Goal: Information Seeking & Learning: Compare options

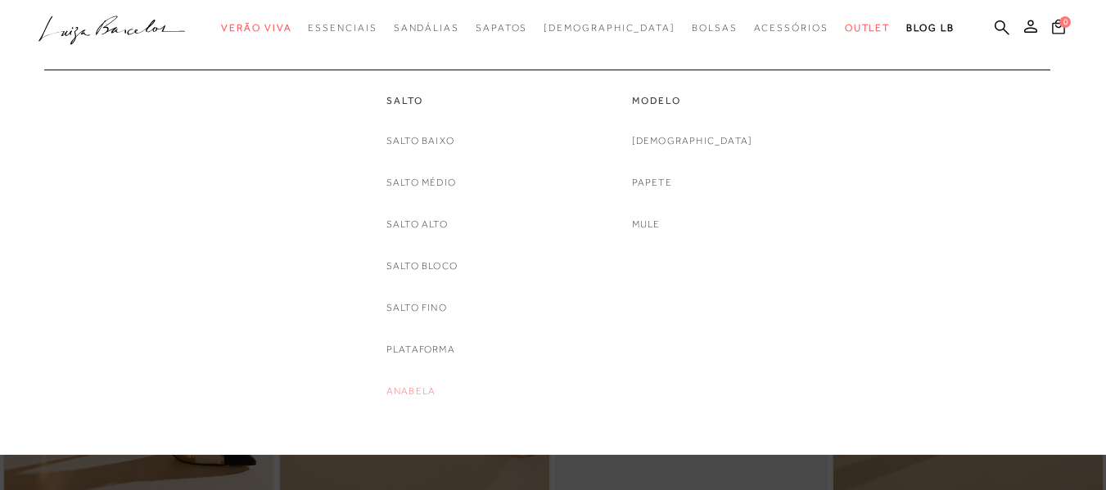
click at [405, 389] on link "Anabela" at bounding box center [410, 391] width 49 height 17
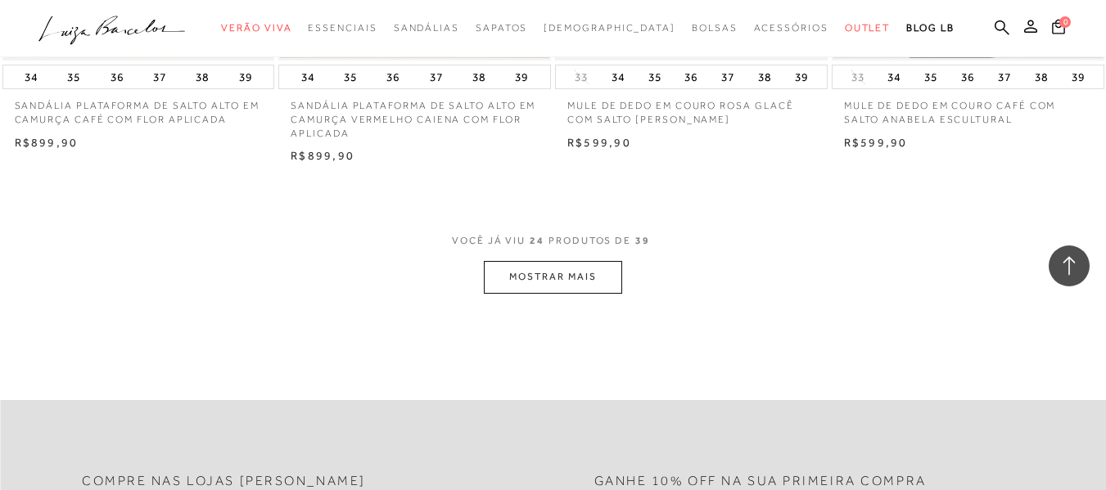
scroll to position [3094, 0]
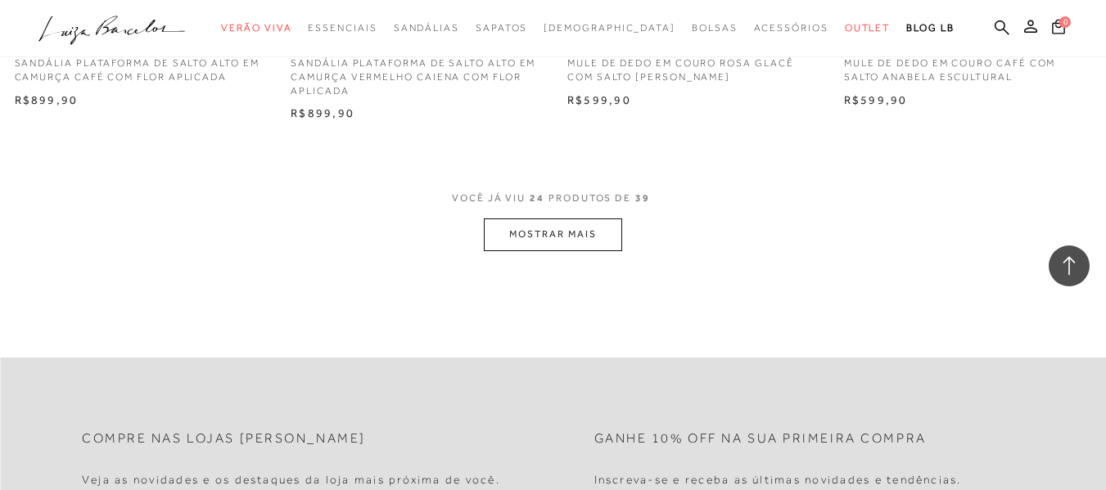
click at [567, 245] on button "MOSTRAR MAIS" at bounding box center [552, 235] width 137 height 32
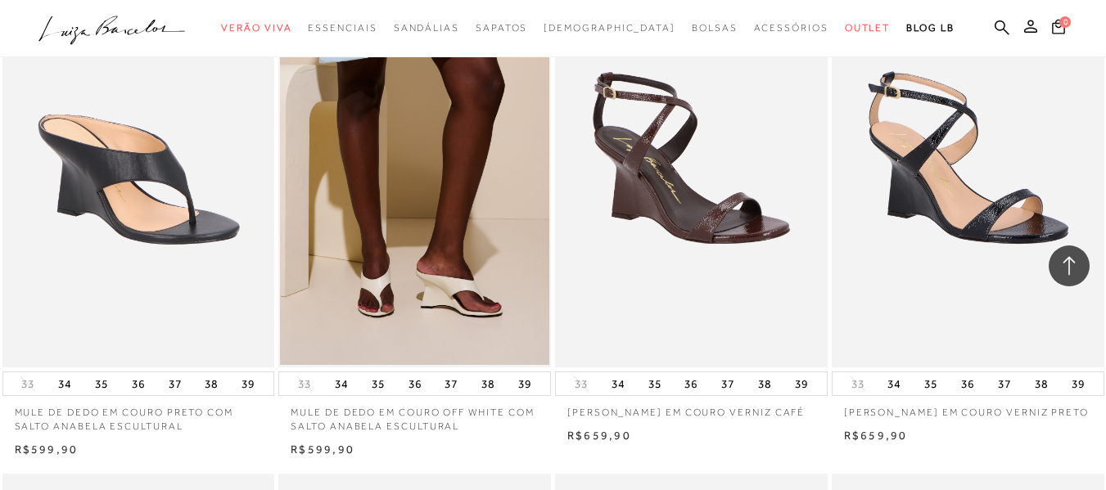
scroll to position [3284, 0]
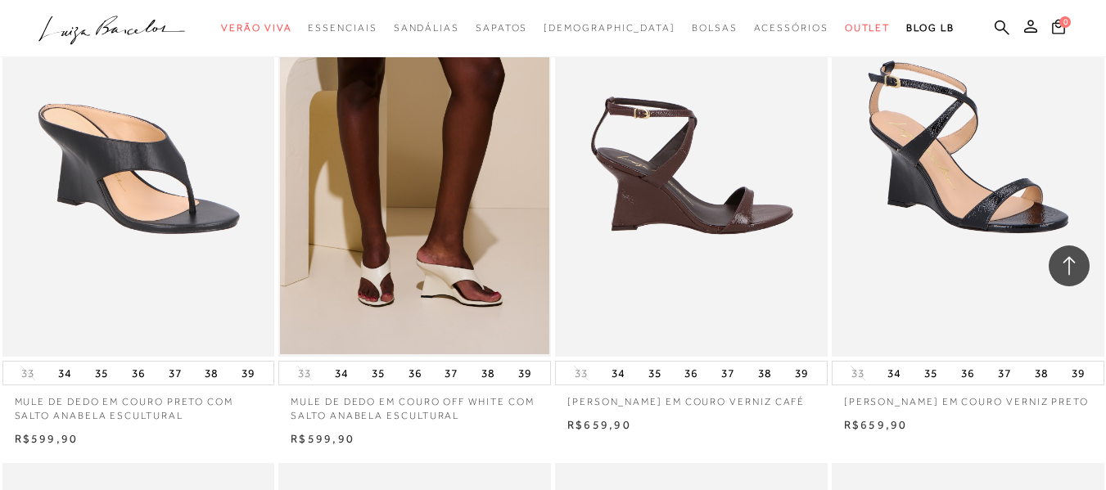
click at [696, 208] on img at bounding box center [692, 152] width 271 height 408
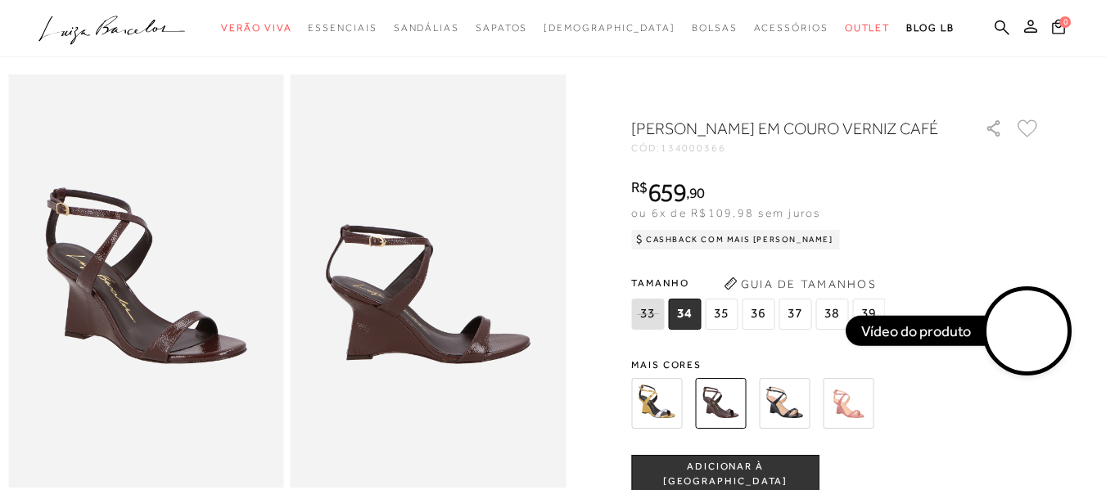
scroll to position [371, 0]
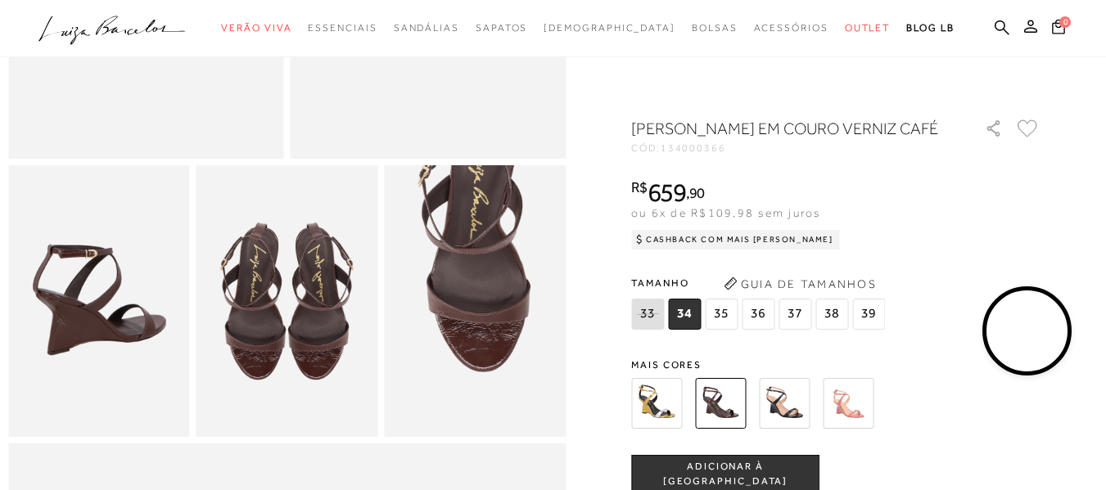
click at [858, 429] on img at bounding box center [848, 403] width 51 height 51
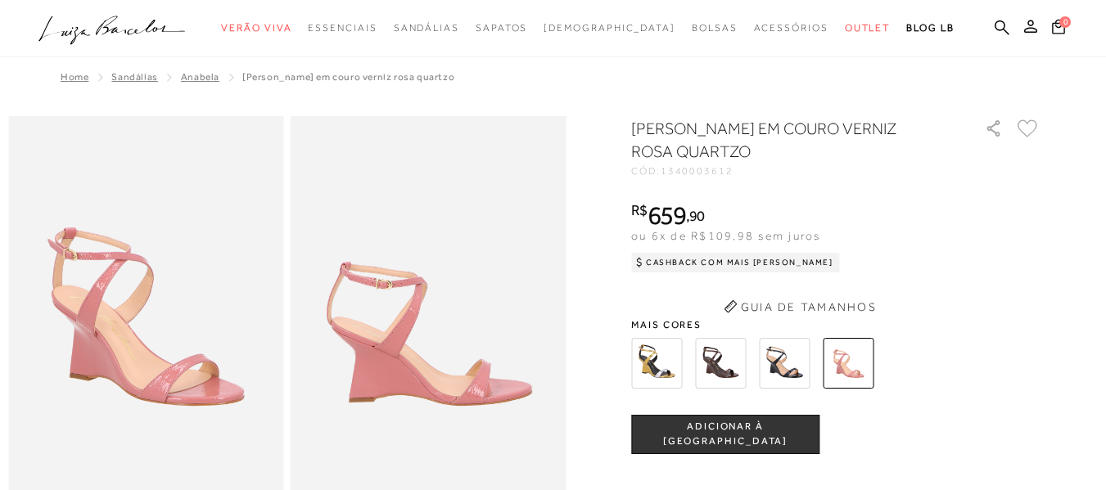
click at [787, 358] on div "[PERSON_NAME] EM COURO VERNIZ ROSA QUARTZO CÓD: 1340003612 × É necessário selec…" at bounding box center [835, 449] width 409 height 665
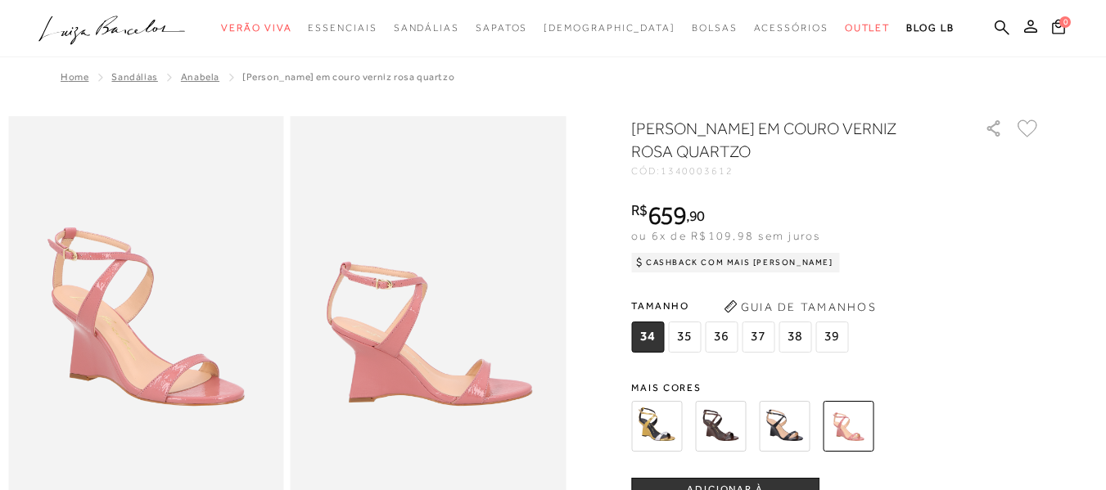
click at [662, 423] on img at bounding box center [656, 426] width 51 height 51
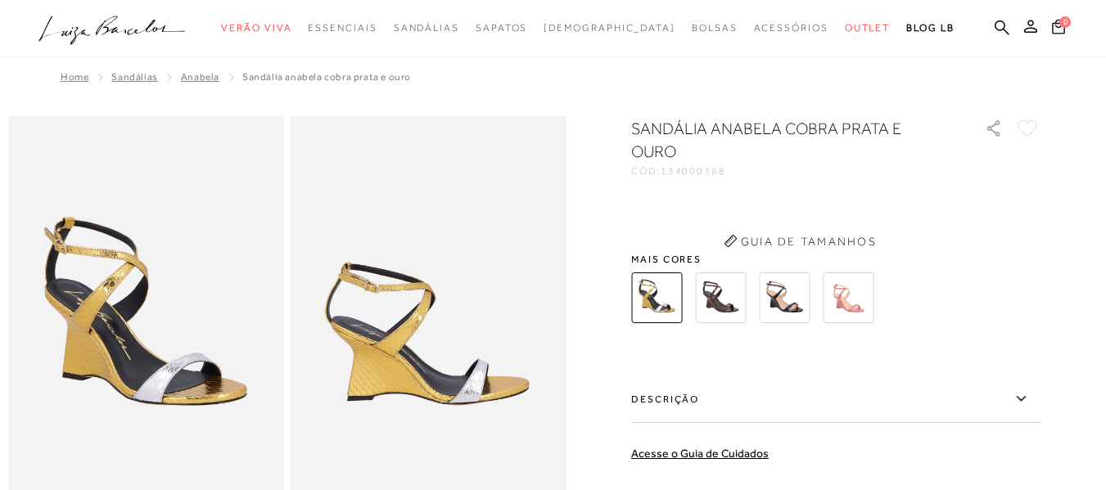
click at [704, 295] on img at bounding box center [720, 298] width 51 height 51
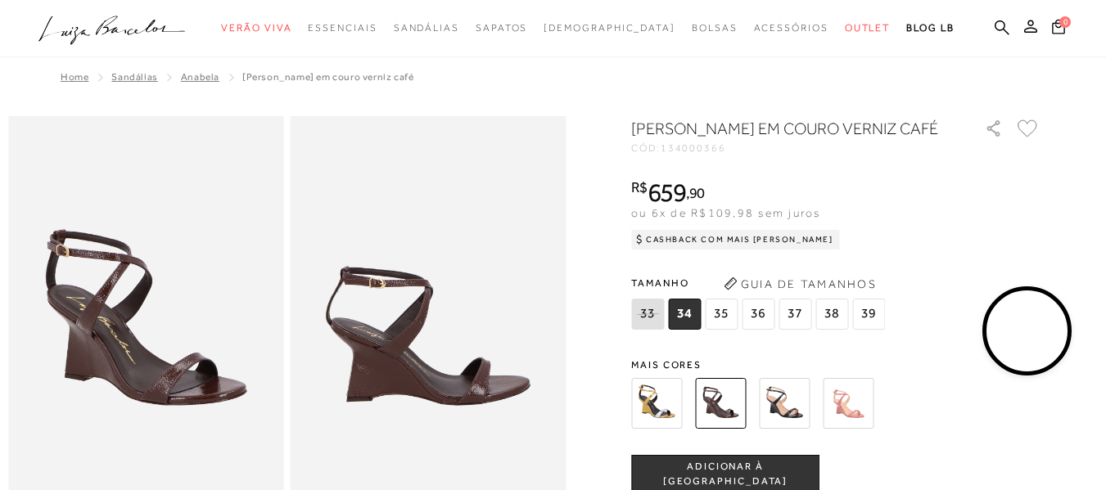
click at [1029, 327] on video at bounding box center [1027, 331] width 77 height 77
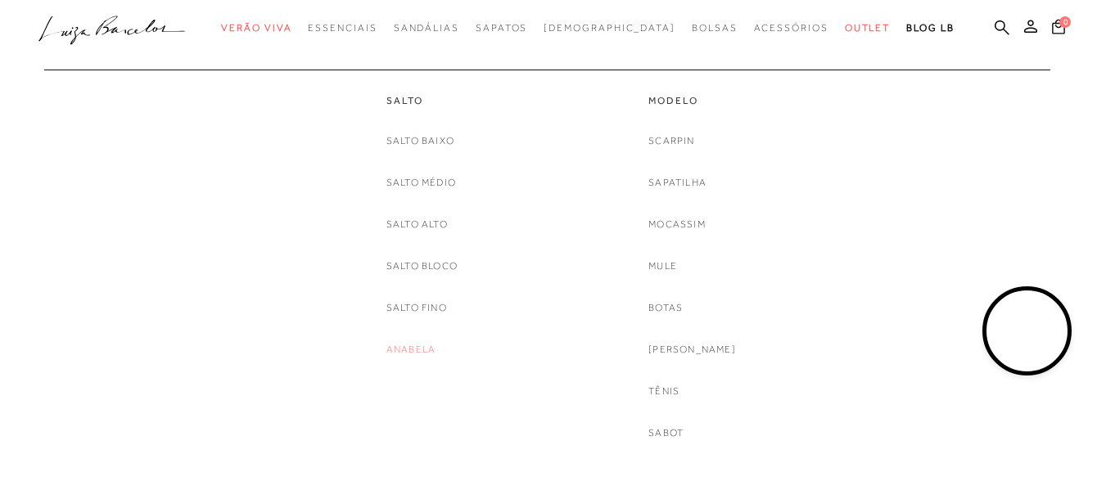
click at [410, 351] on link "Anabela" at bounding box center [410, 349] width 49 height 17
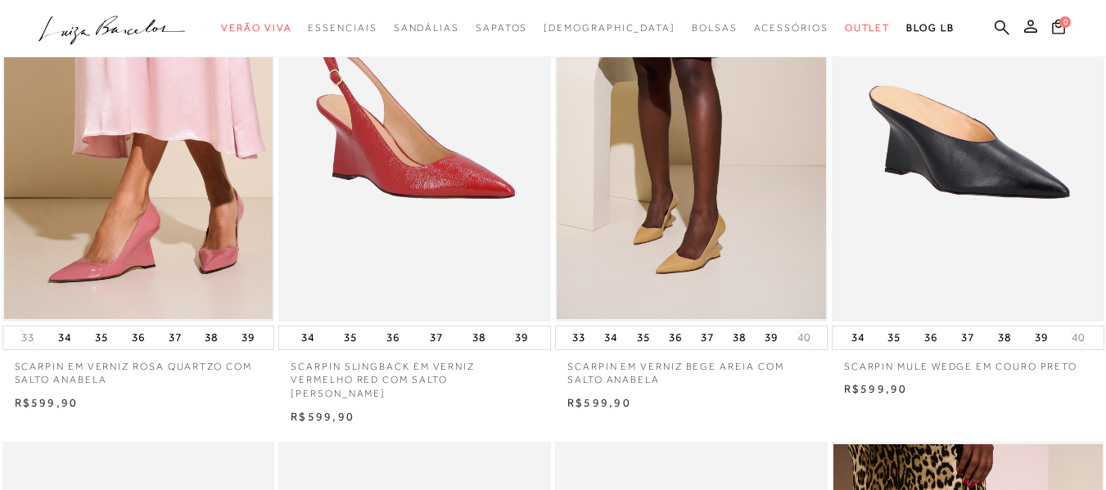
scroll to position [158, 0]
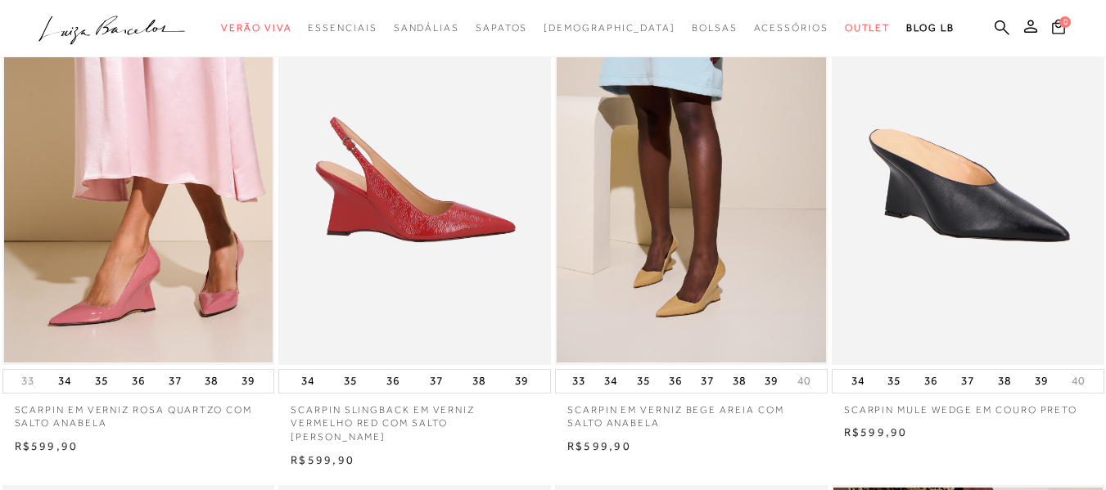
click at [420, 211] on img at bounding box center [415, 161] width 271 height 408
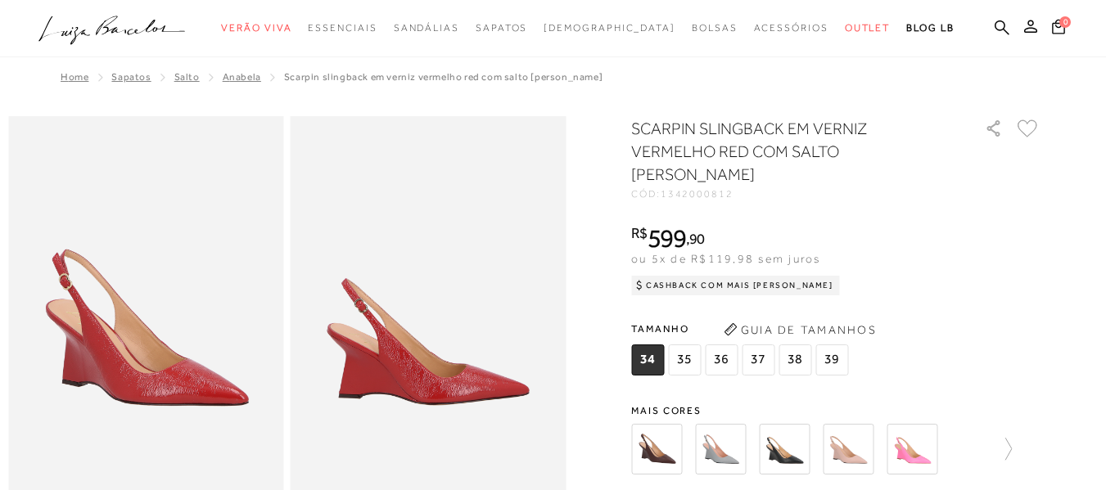
click at [662, 439] on img at bounding box center [656, 449] width 51 height 51
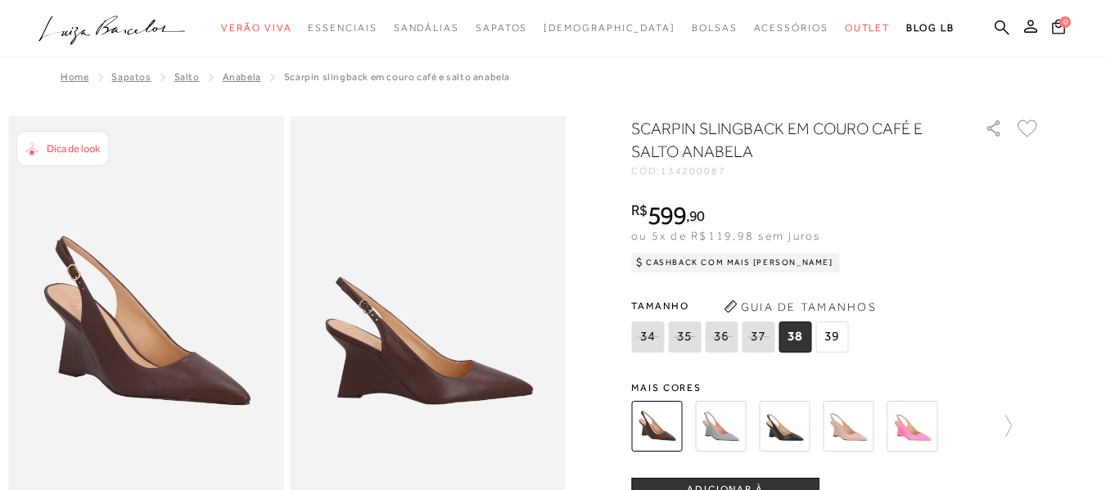
click at [728, 428] on img at bounding box center [720, 426] width 51 height 51
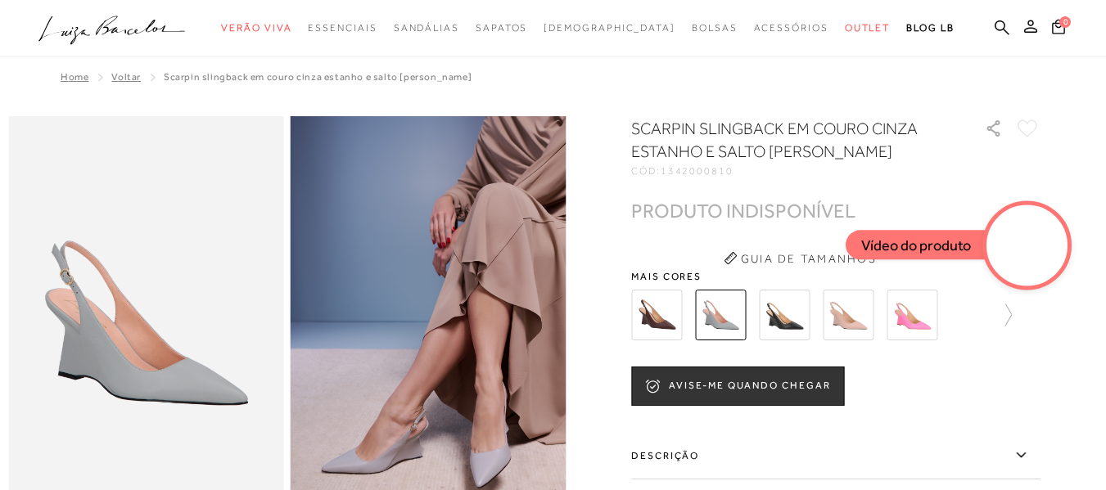
drag, startPoint x: 1105, startPoint y: 62, endPoint x: 1103, endPoint y: 97, distance: 35.2
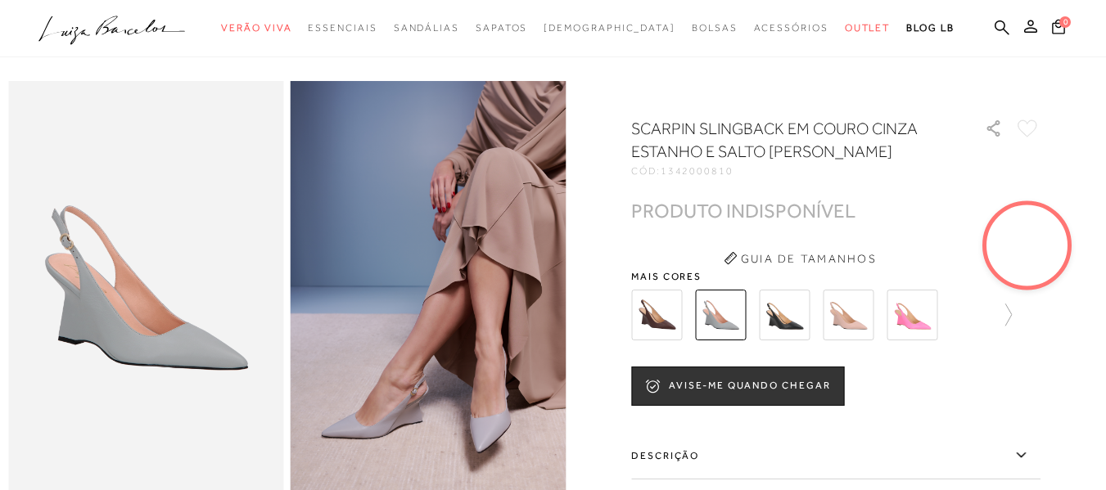
scroll to position [131, 0]
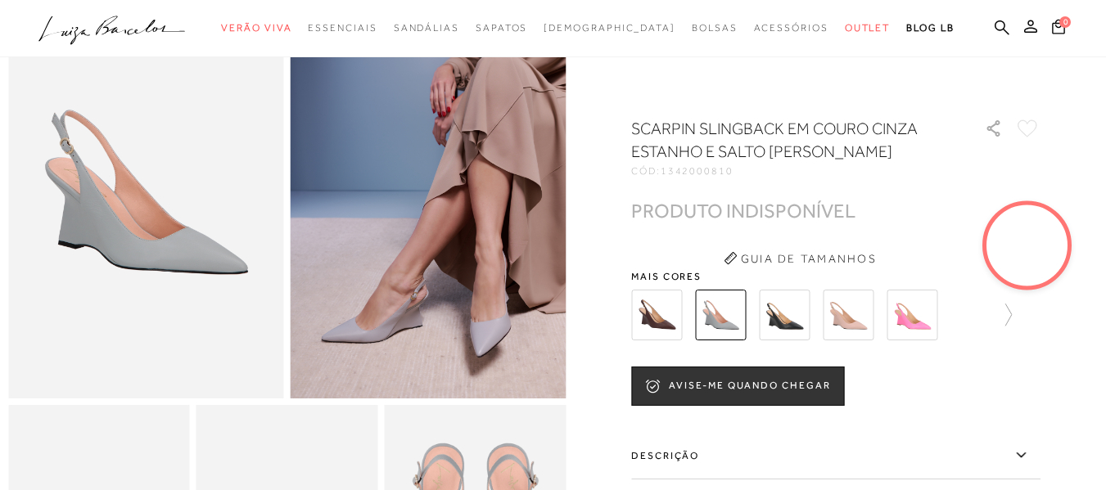
click at [796, 320] on img at bounding box center [784, 315] width 51 height 51
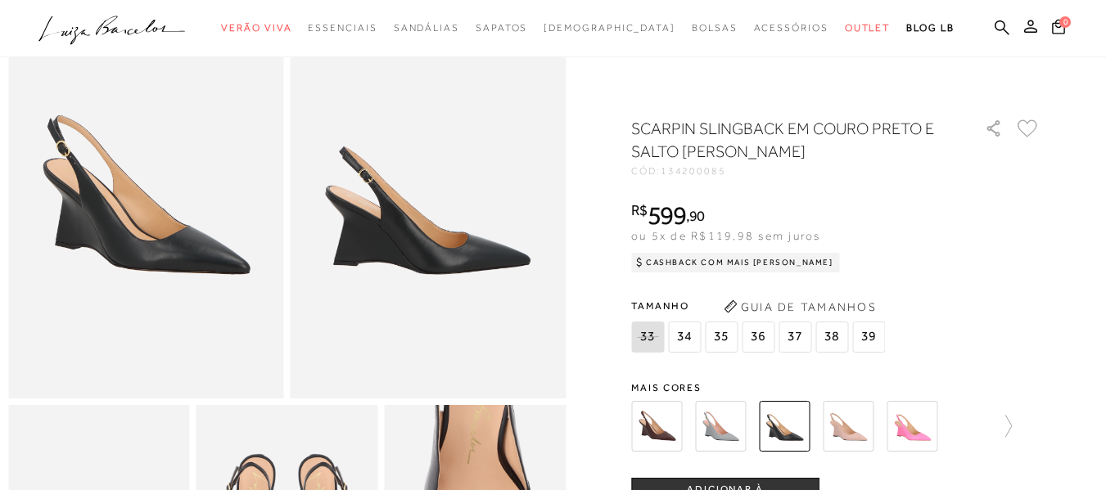
scroll to position [126, 0]
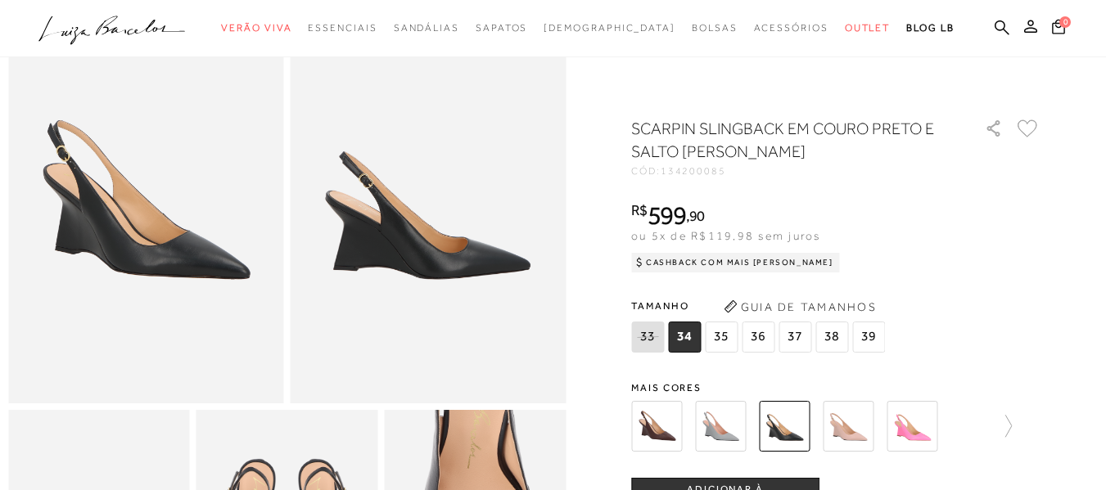
click at [859, 412] on img at bounding box center [848, 426] width 51 height 51
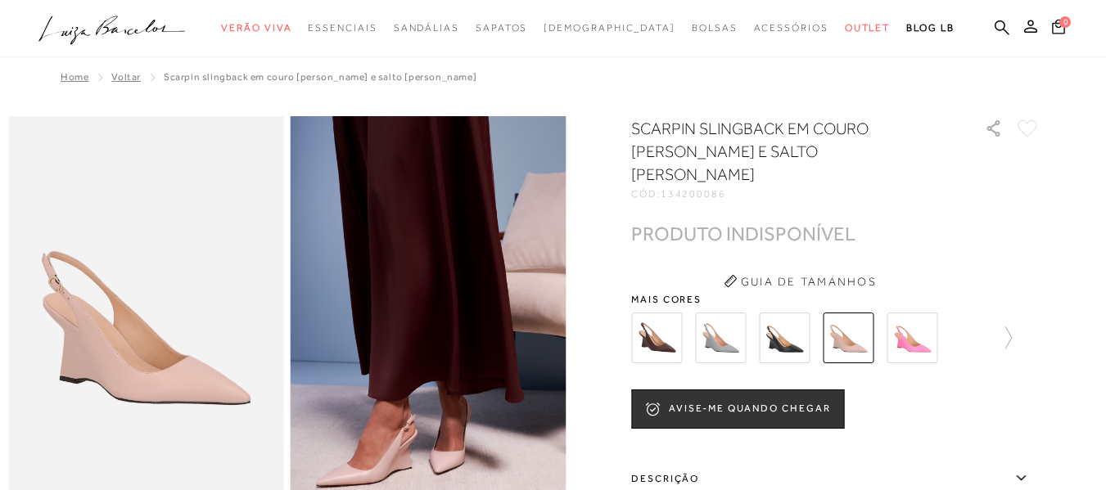
scroll to position [151, 0]
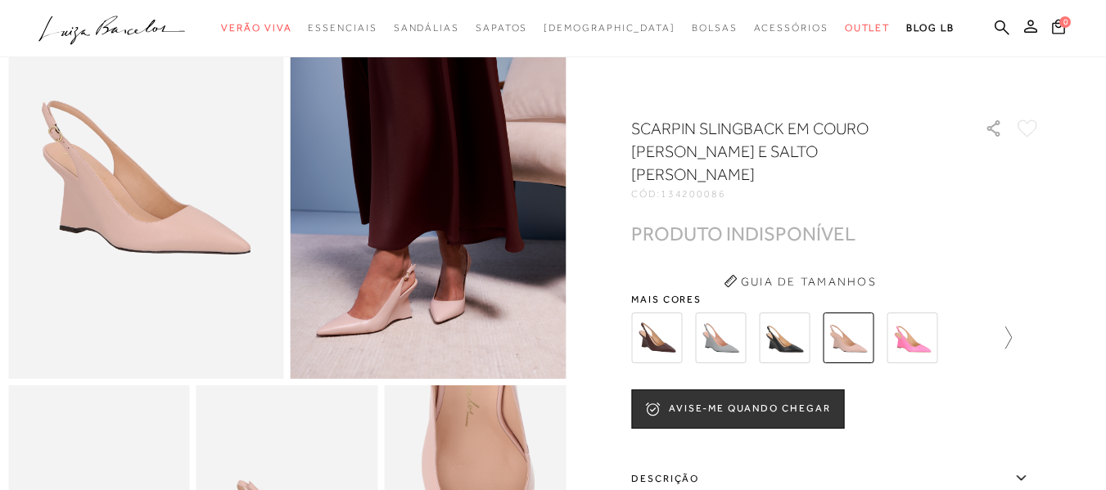
click at [1007, 327] on icon at bounding box center [1000, 338] width 23 height 23
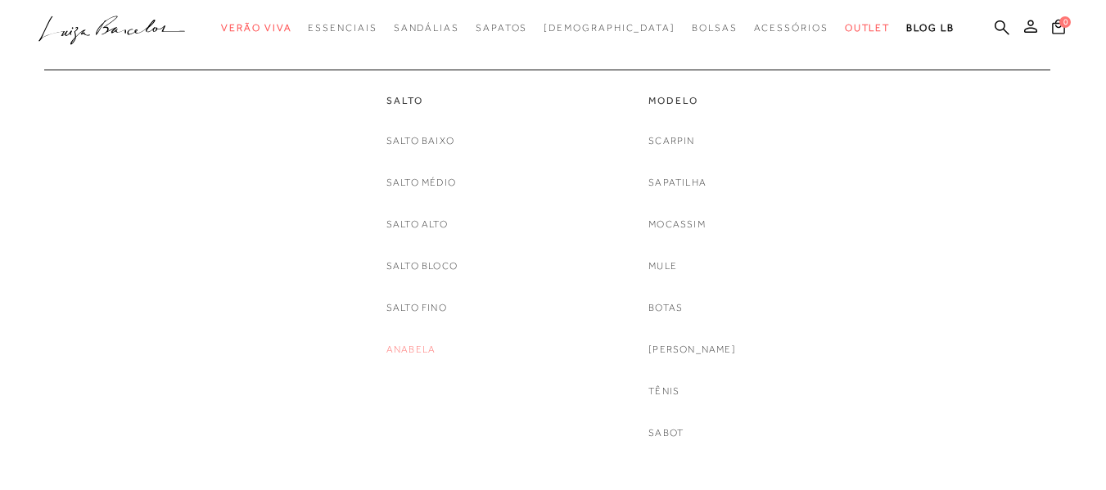
click at [421, 345] on link "Anabela" at bounding box center [410, 349] width 49 height 17
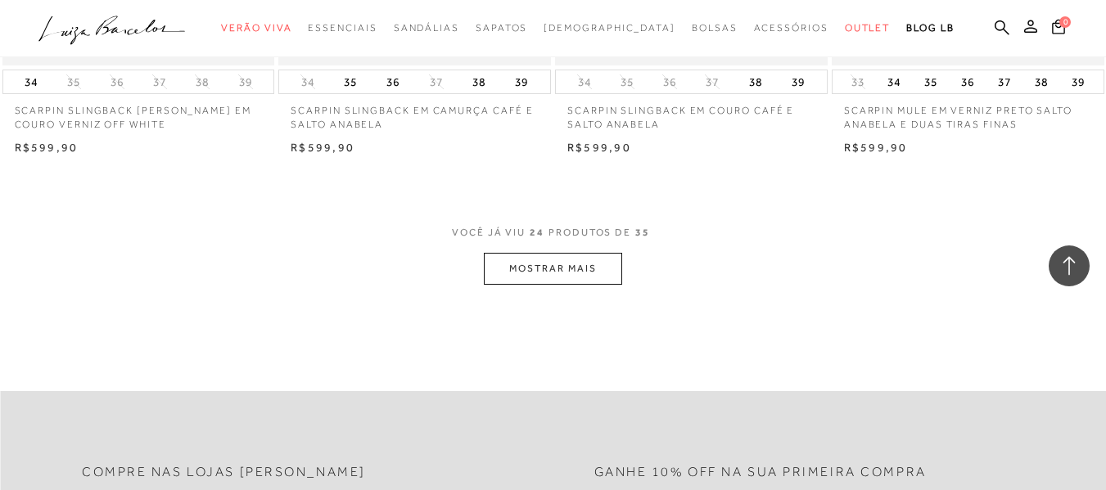
scroll to position [3106, 0]
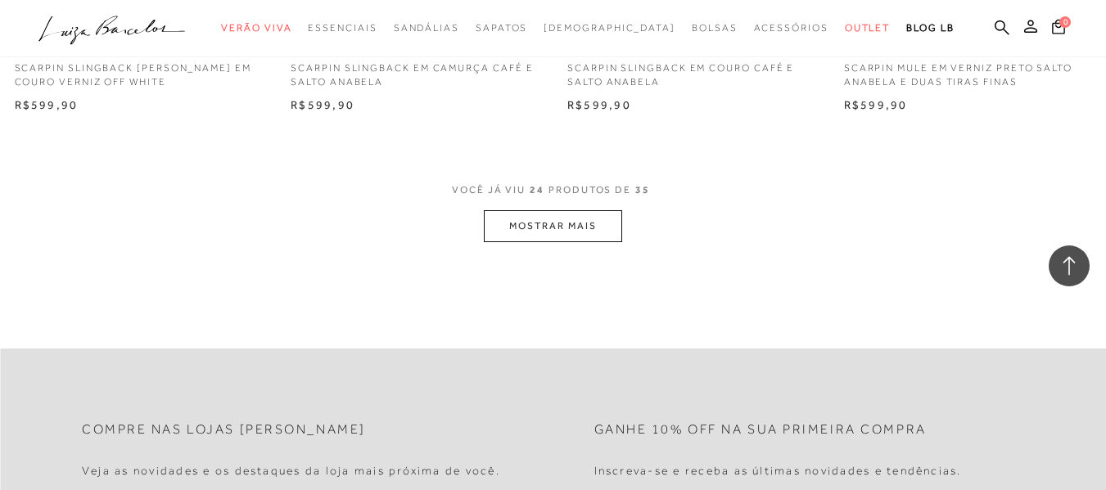
click at [567, 215] on button "MOSTRAR MAIS" at bounding box center [552, 226] width 137 height 32
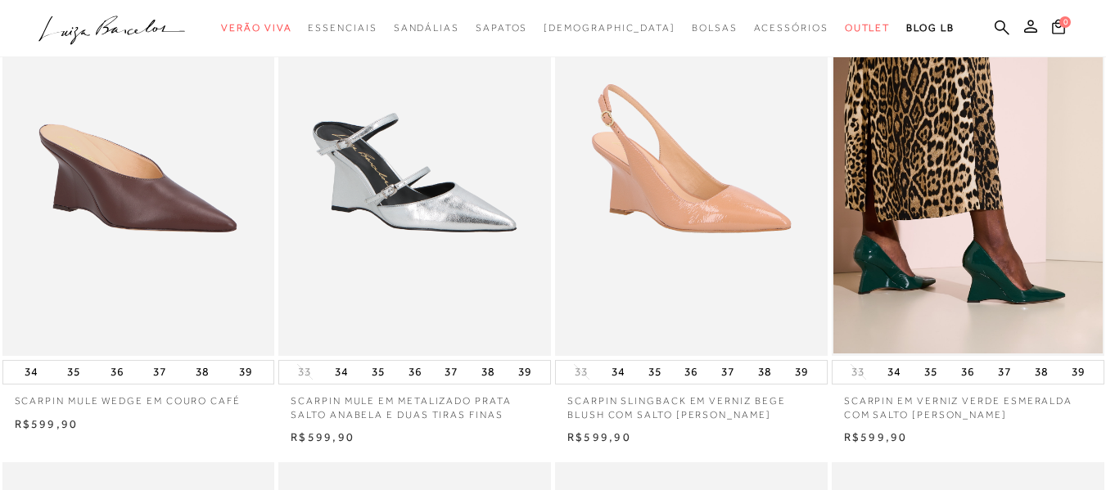
scroll to position [734, 0]
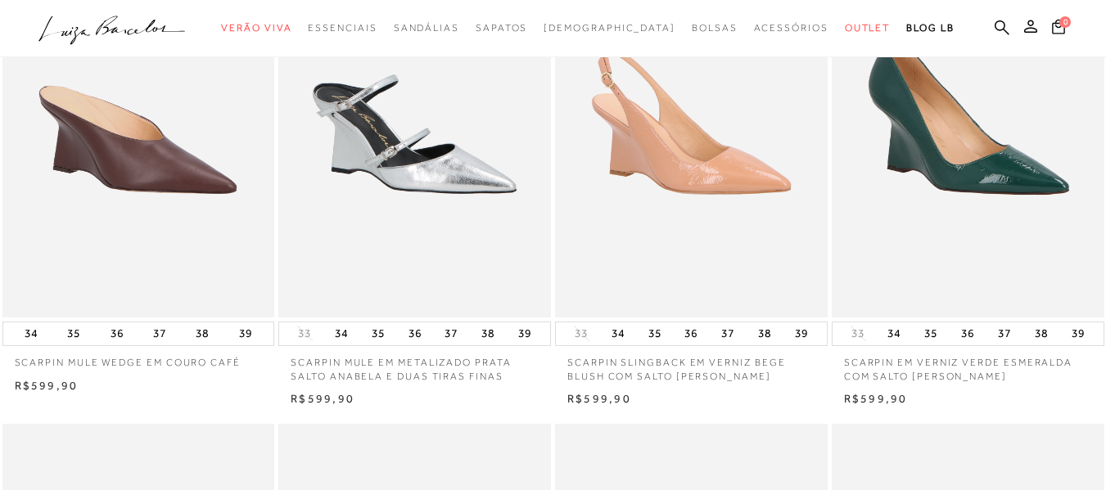
click at [957, 162] on img at bounding box center [968, 113] width 271 height 408
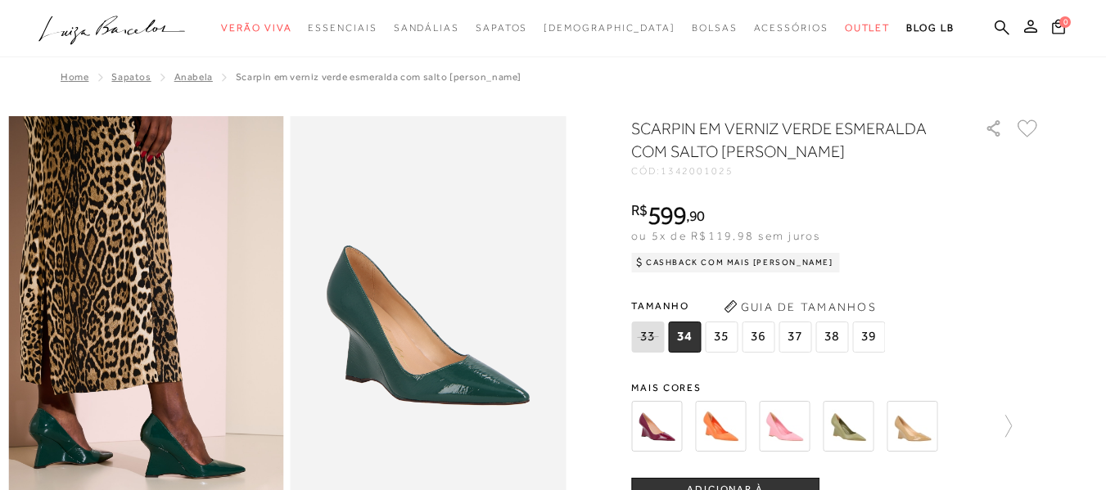
scroll to position [54, 0]
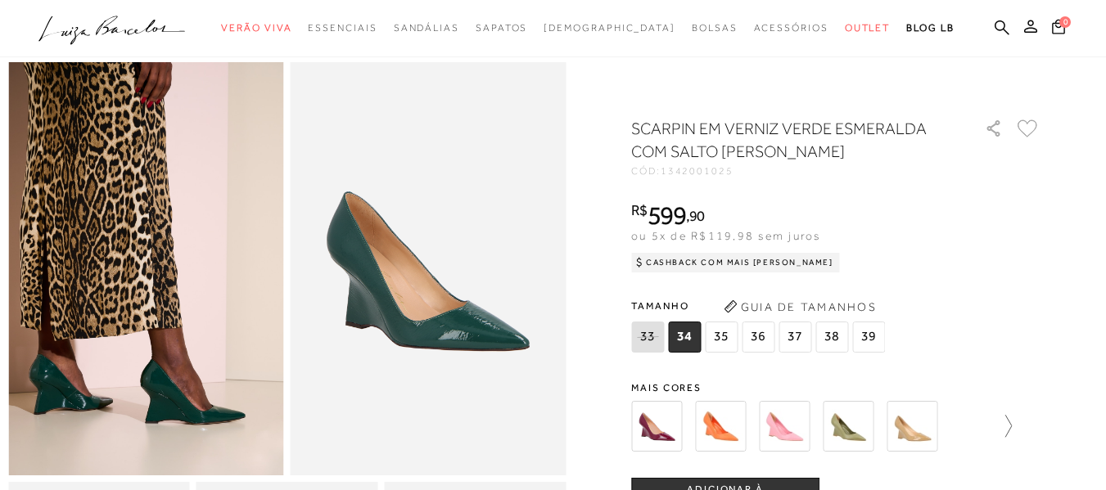
click at [1009, 426] on icon at bounding box center [1000, 426] width 23 height 23
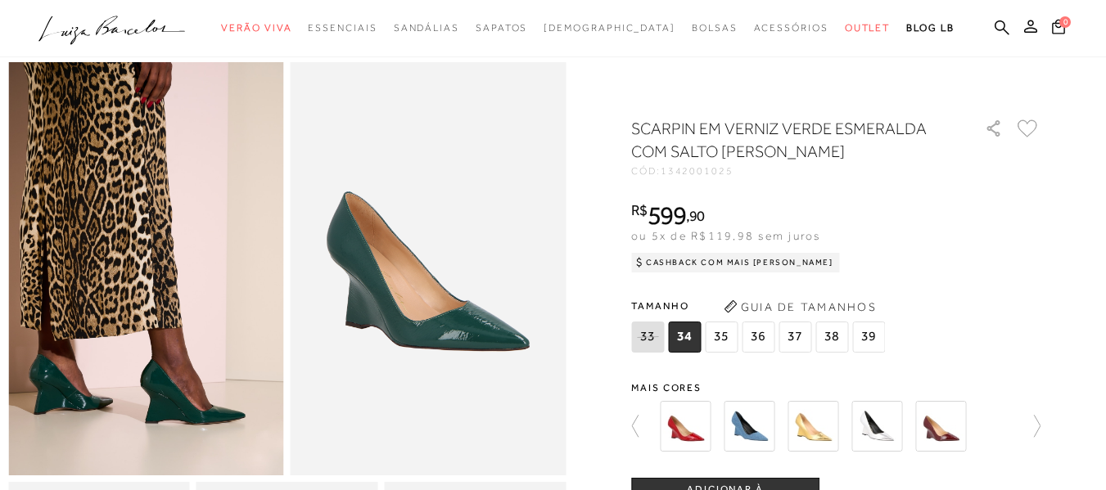
click at [937, 426] on img at bounding box center [940, 426] width 51 height 51
